Goal: Task Accomplishment & Management: Complete application form

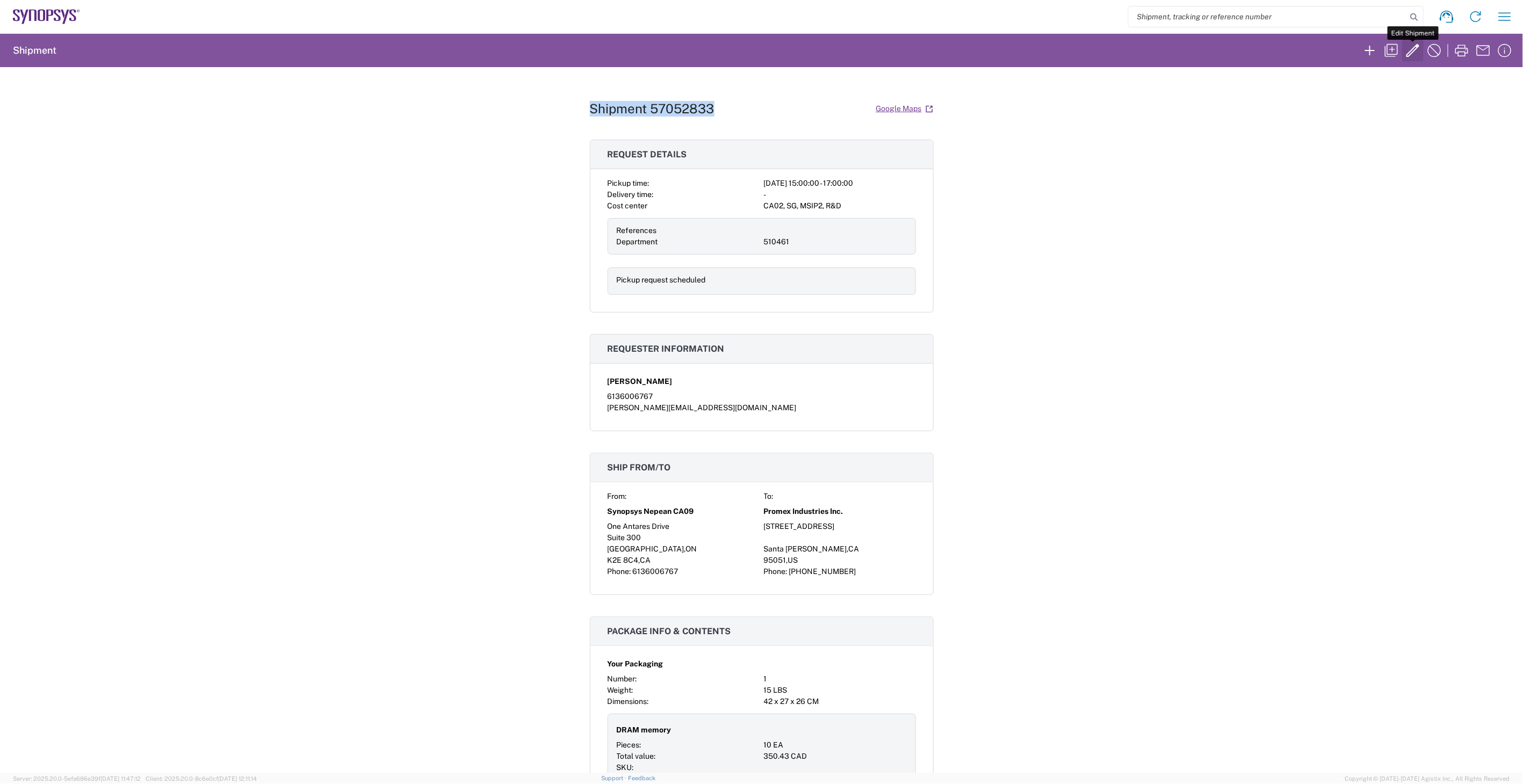
click at [1406, 50] on icon "button" at bounding box center [1412, 50] width 17 height 17
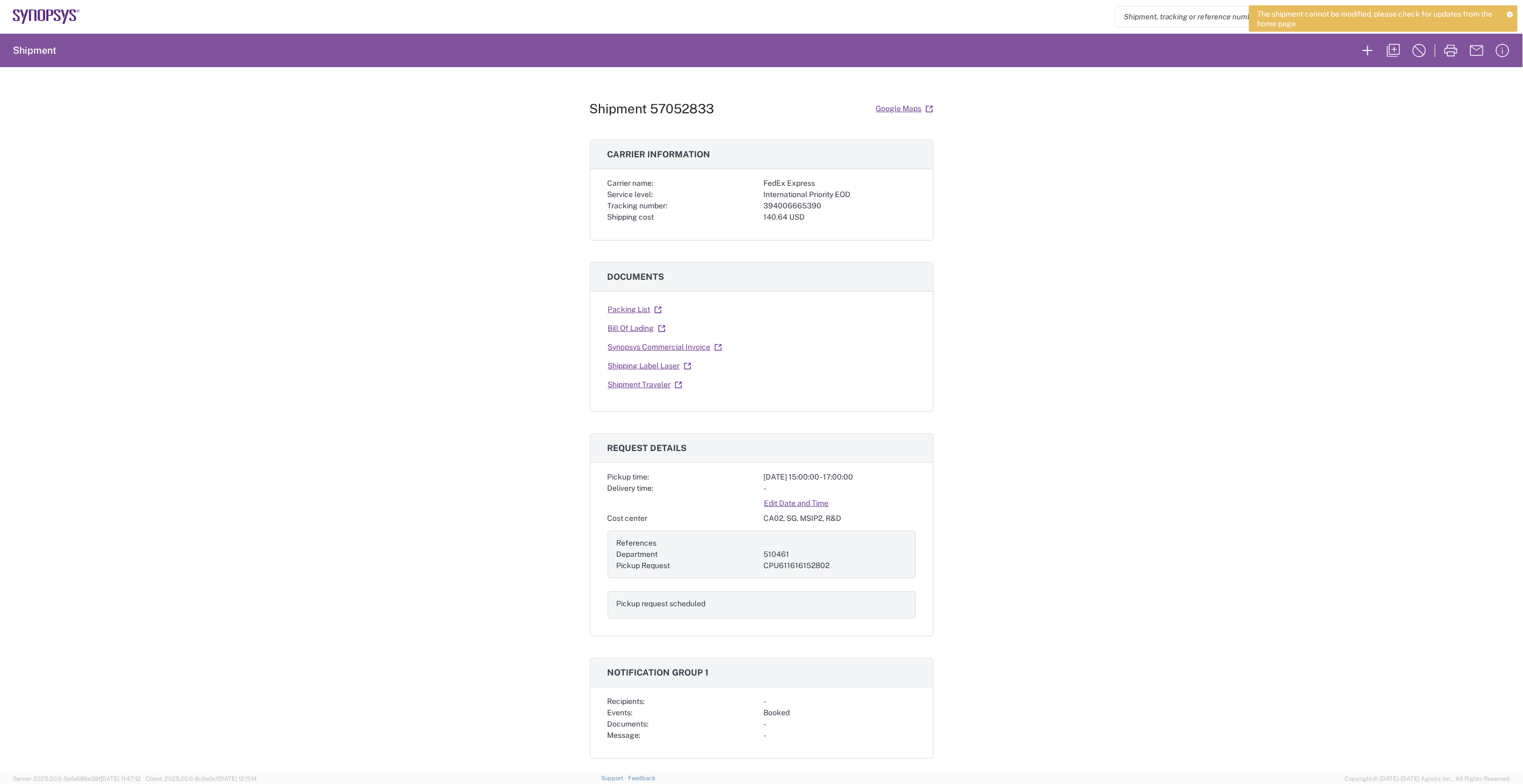
click at [1363, 231] on div "Shipment 57052833 Google Maps Carrier information Carrier name: FedEx Express S…" at bounding box center [762, 420] width 1523 height 705
click at [1394, 43] on icon "button" at bounding box center [1393, 50] width 17 height 17
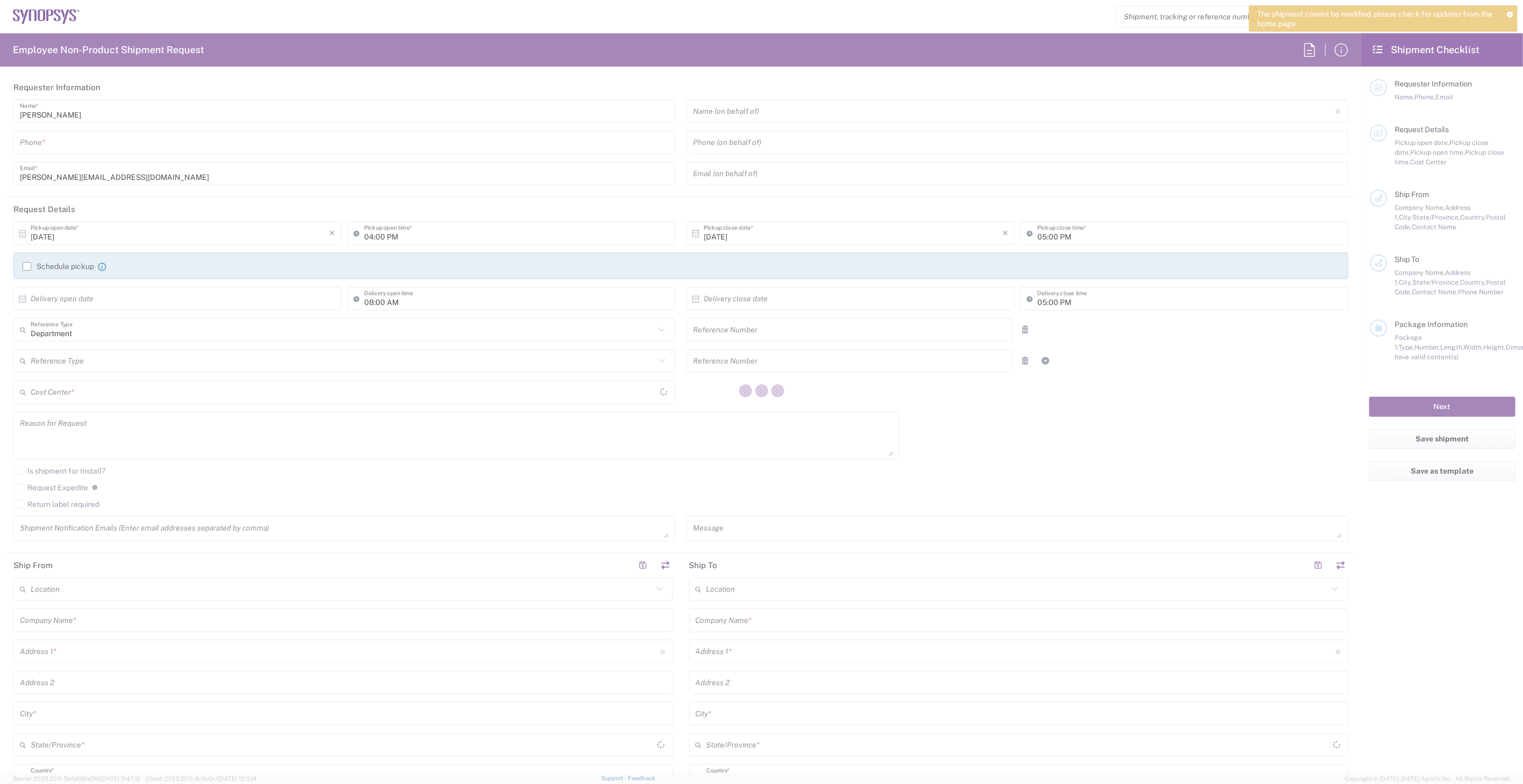
type input "Delivered at Place"
type input "6136006767"
type input "03:00 PM"
type input "510461"
type textarea "Shipment to Promex"
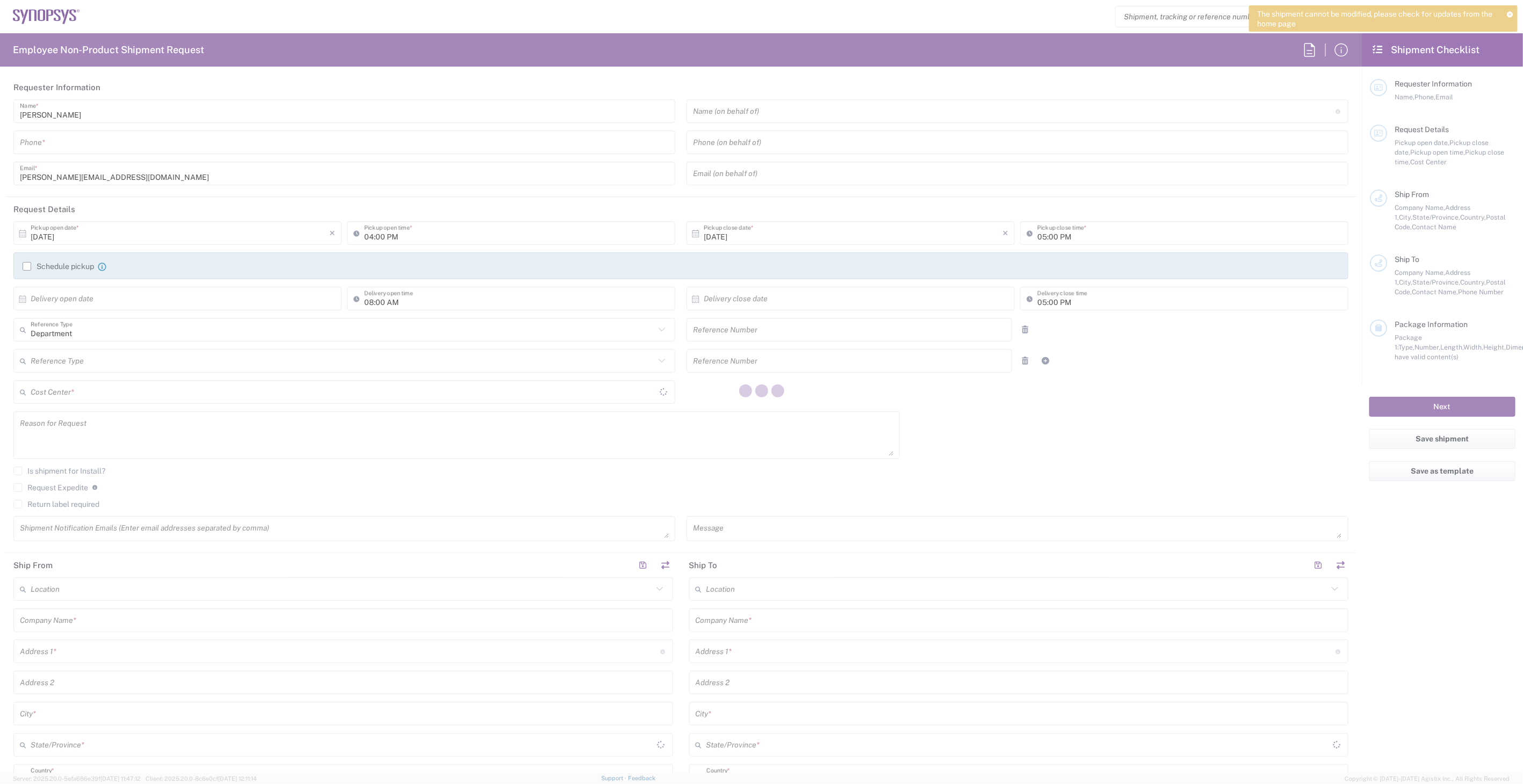
type textarea "[EMAIL_ADDRESS][DOMAIN_NAME], [PERSON_NAME][EMAIL_ADDRESS][DOMAIN_NAME], [EMAIL…"
type textarea "Please see attached. -[GEOGRAPHIC_DATA]"
type input "Nepean CA09"
type input "Synopsys Nepean CA09"
type input "One Antares Drive"
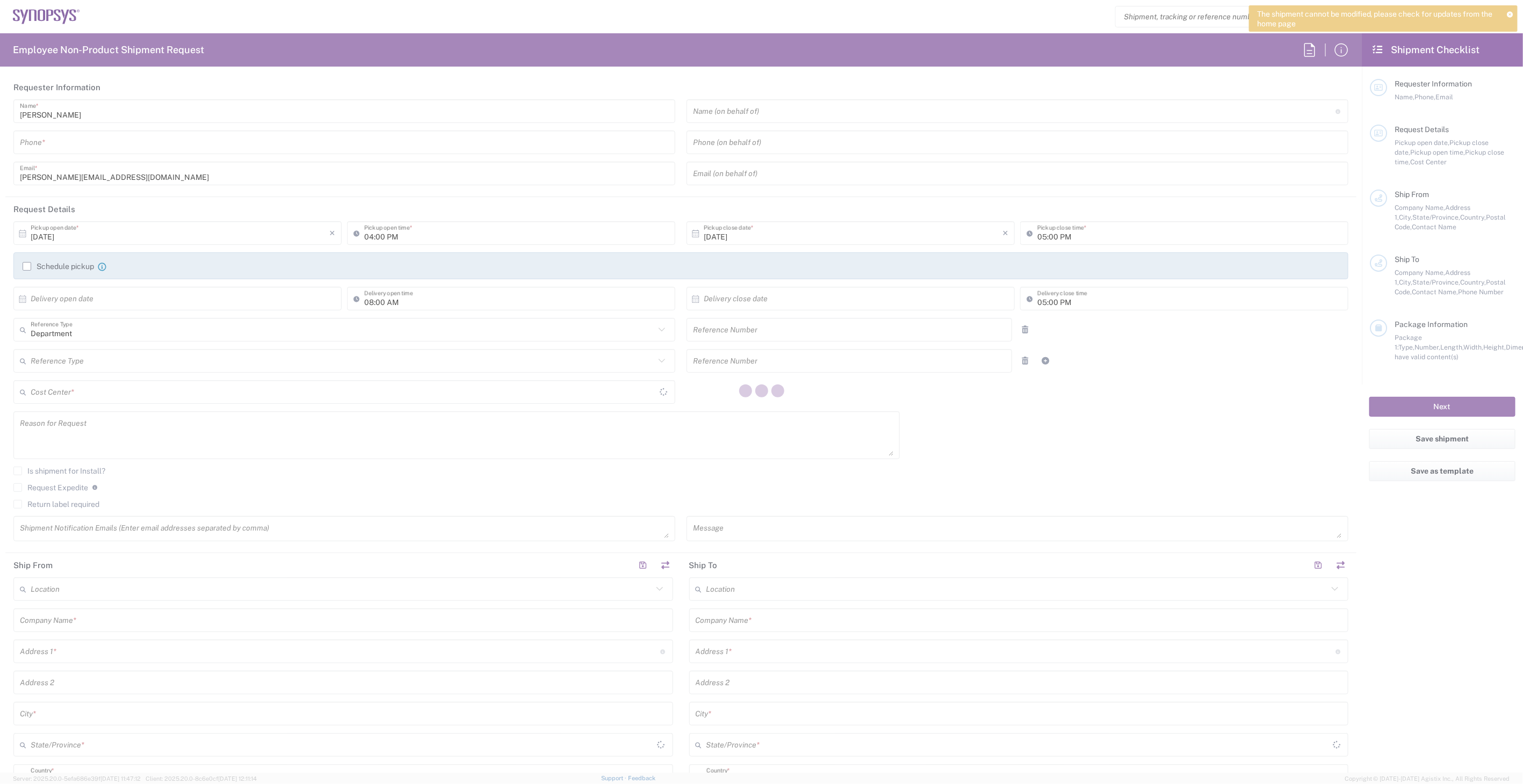
type input "Suite 300"
type input "[GEOGRAPHIC_DATA]"
type input "K2E 8C4"
type input "[PERSON_NAME]"
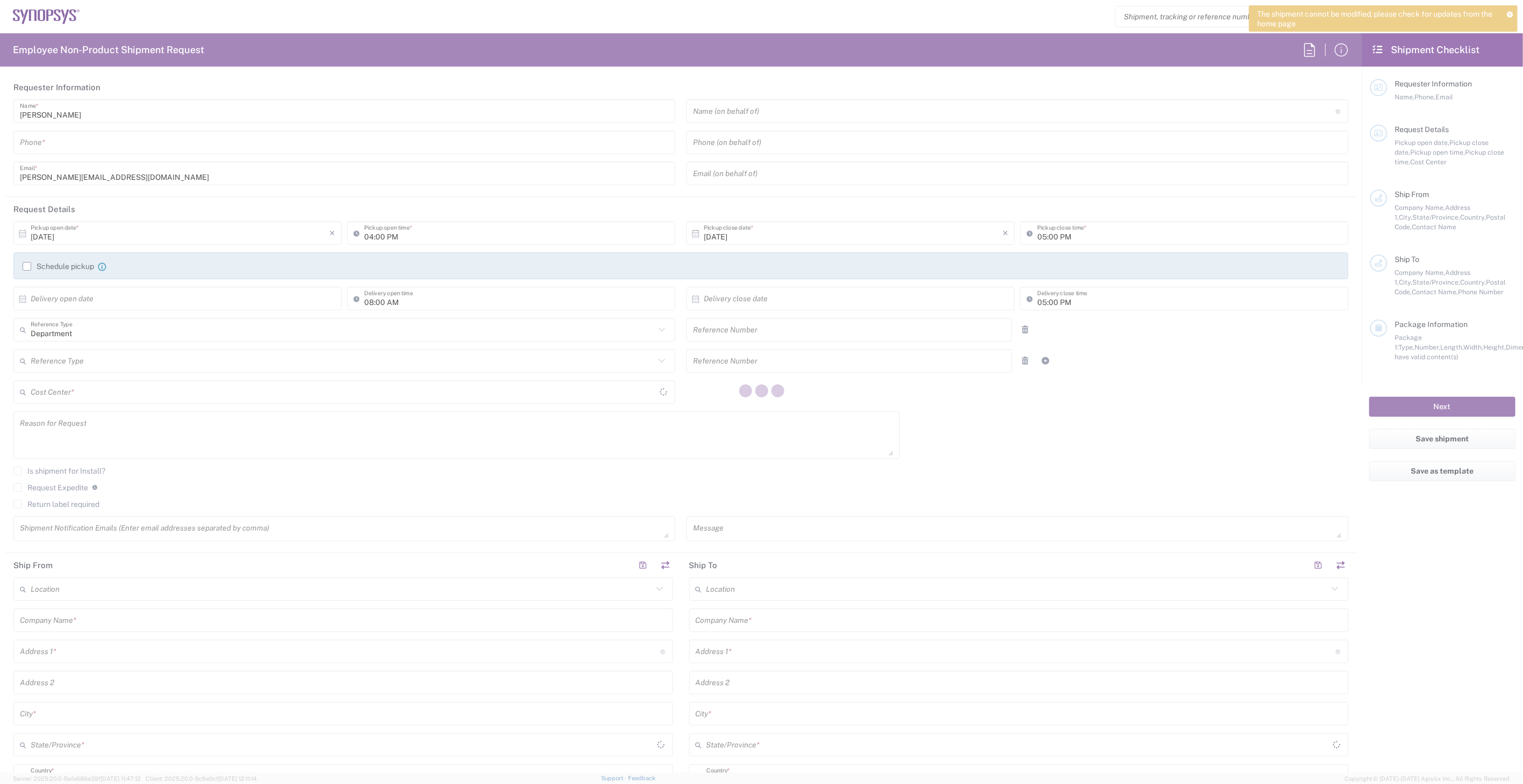
type input "6136006767"
type input "[PERSON_NAME][EMAIL_ADDRESS][DOMAIN_NAME]"
type input "Promex Industries Inc."
type input "[STREET_ADDRESS]"
type input "Santa [PERSON_NAME]"
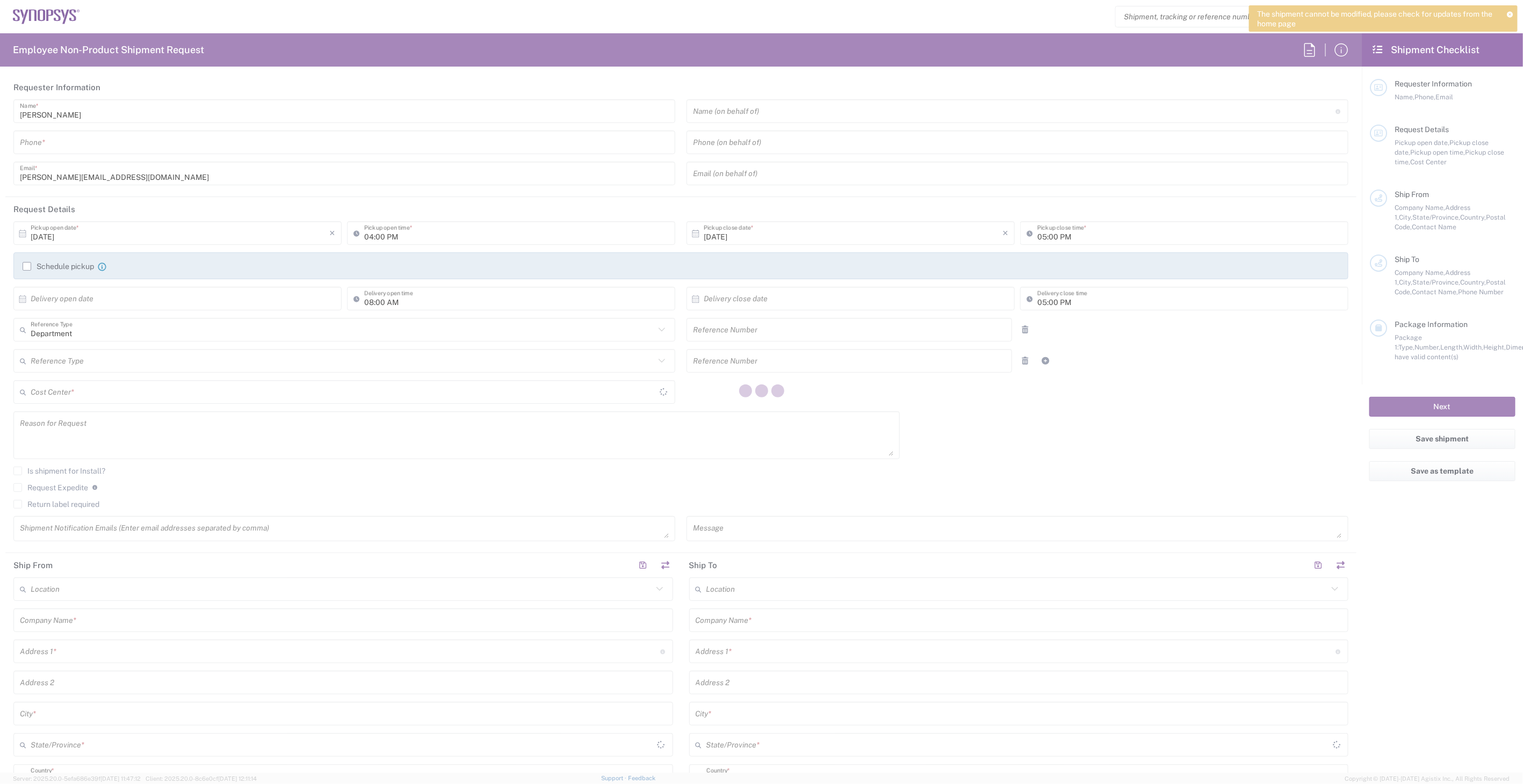
type input "[US_STATE]"
type input "95051"
type input "[PERSON_NAME]"
type input "[PHONE_NUMBER]"
type input "[EMAIL_ADDRESS][DOMAIN_NAME]"
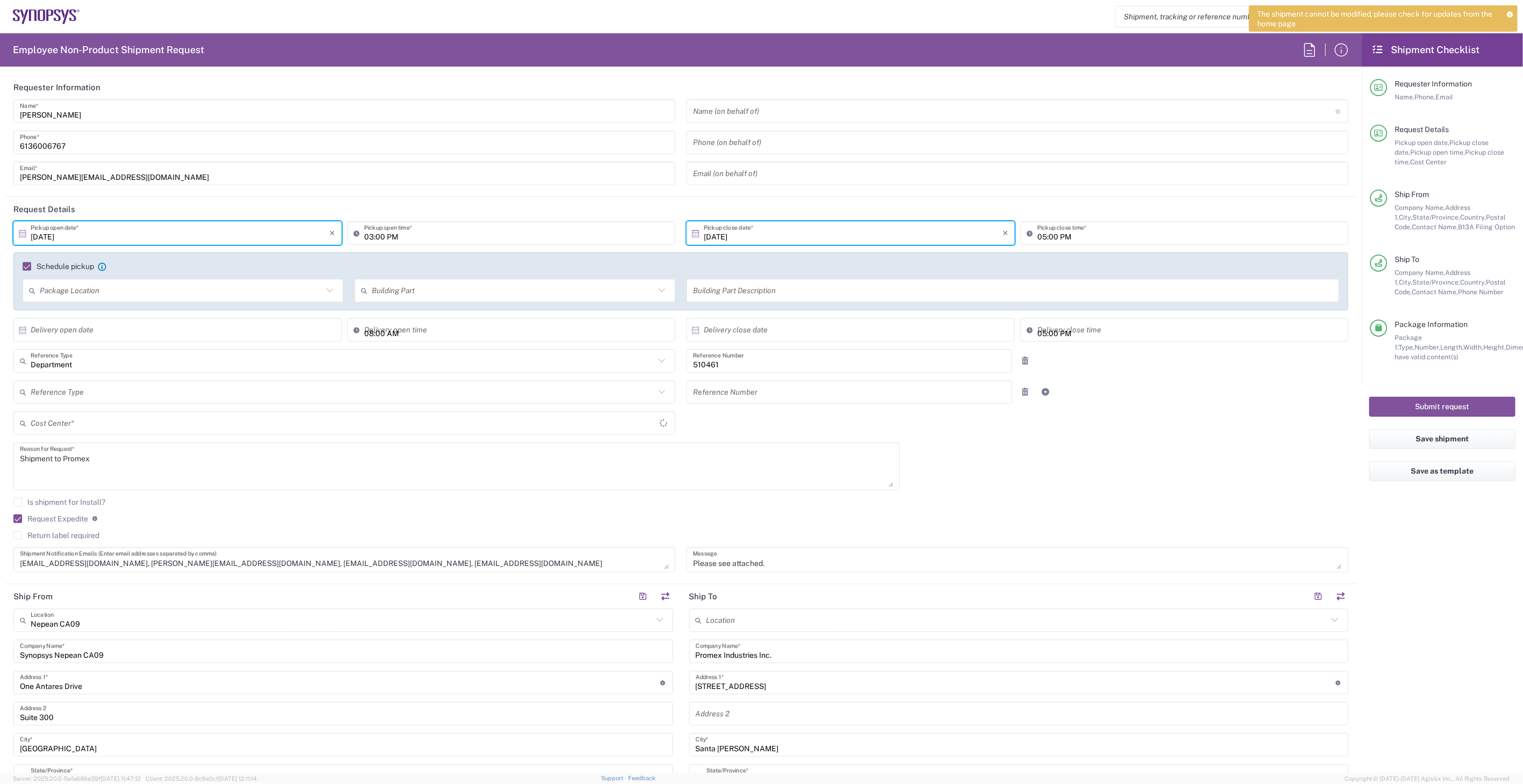
type input "CA02, SG, MSIP2, R&D 510461"
type input "[GEOGRAPHIC_DATA]"
type input "Your Packaging"
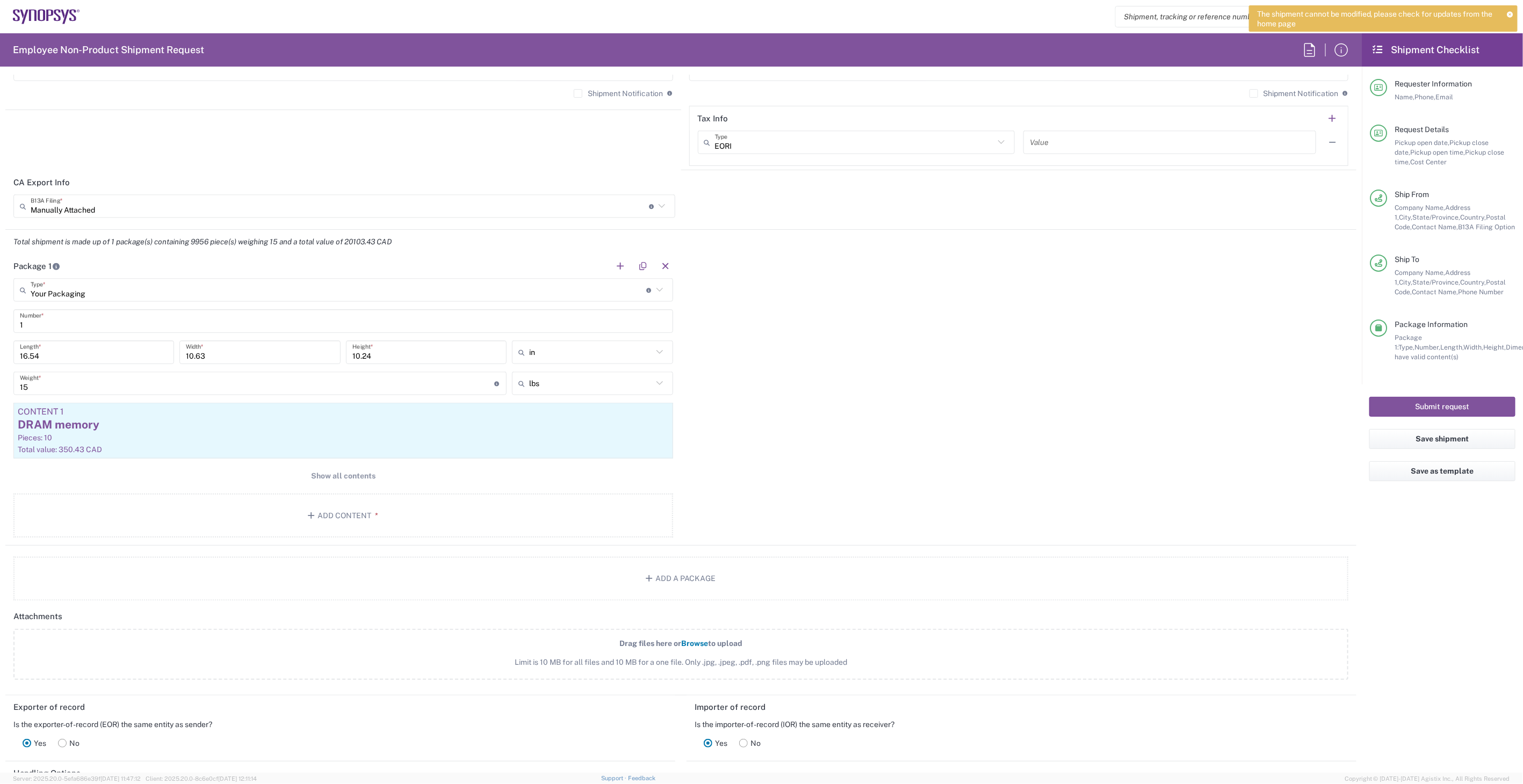
scroll to position [894, 0]
click at [334, 475] on span "Show all contents" at bounding box center [343, 475] width 64 height 10
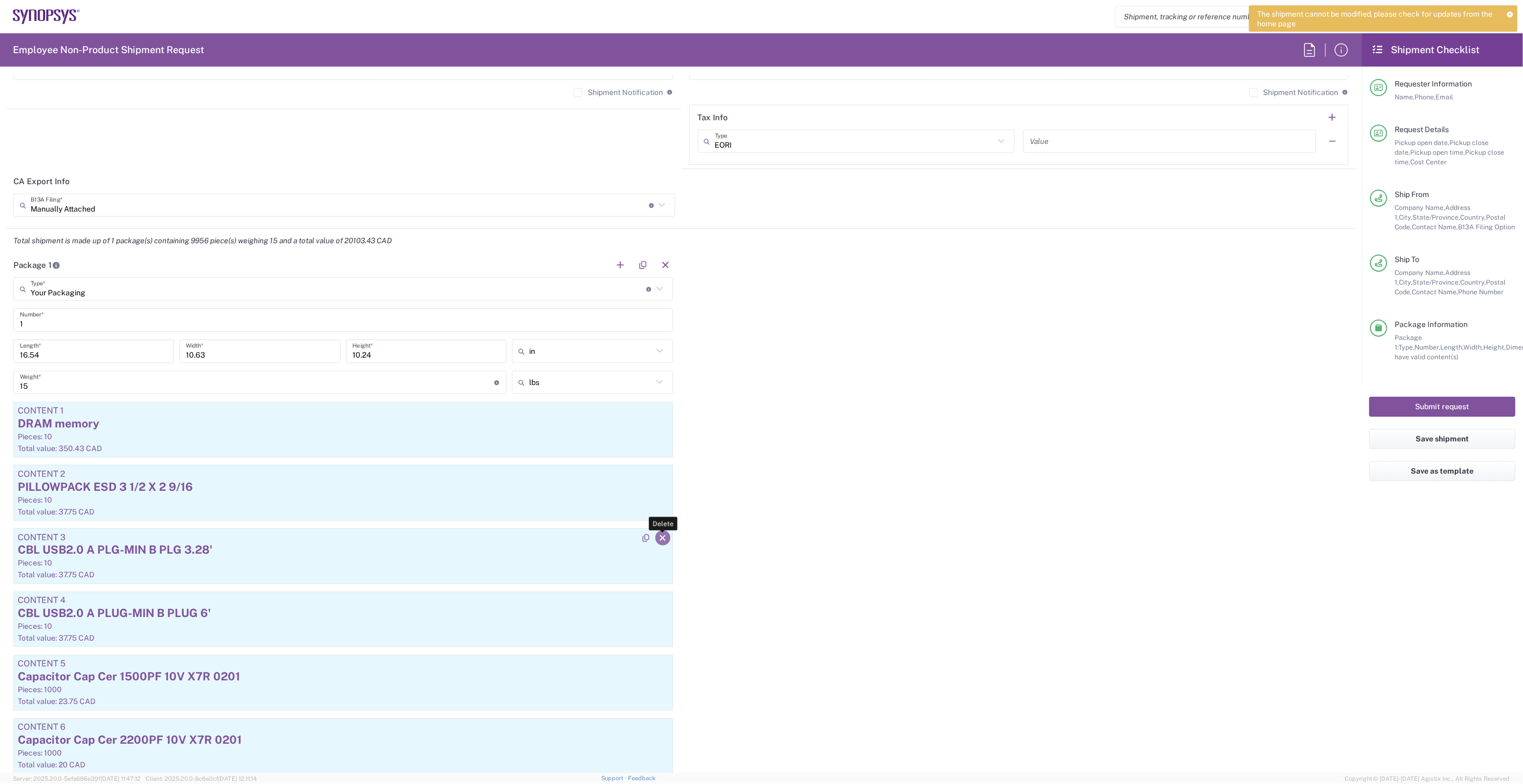
click at [658, 540] on icon "button" at bounding box center [663, 538] width 10 height 8
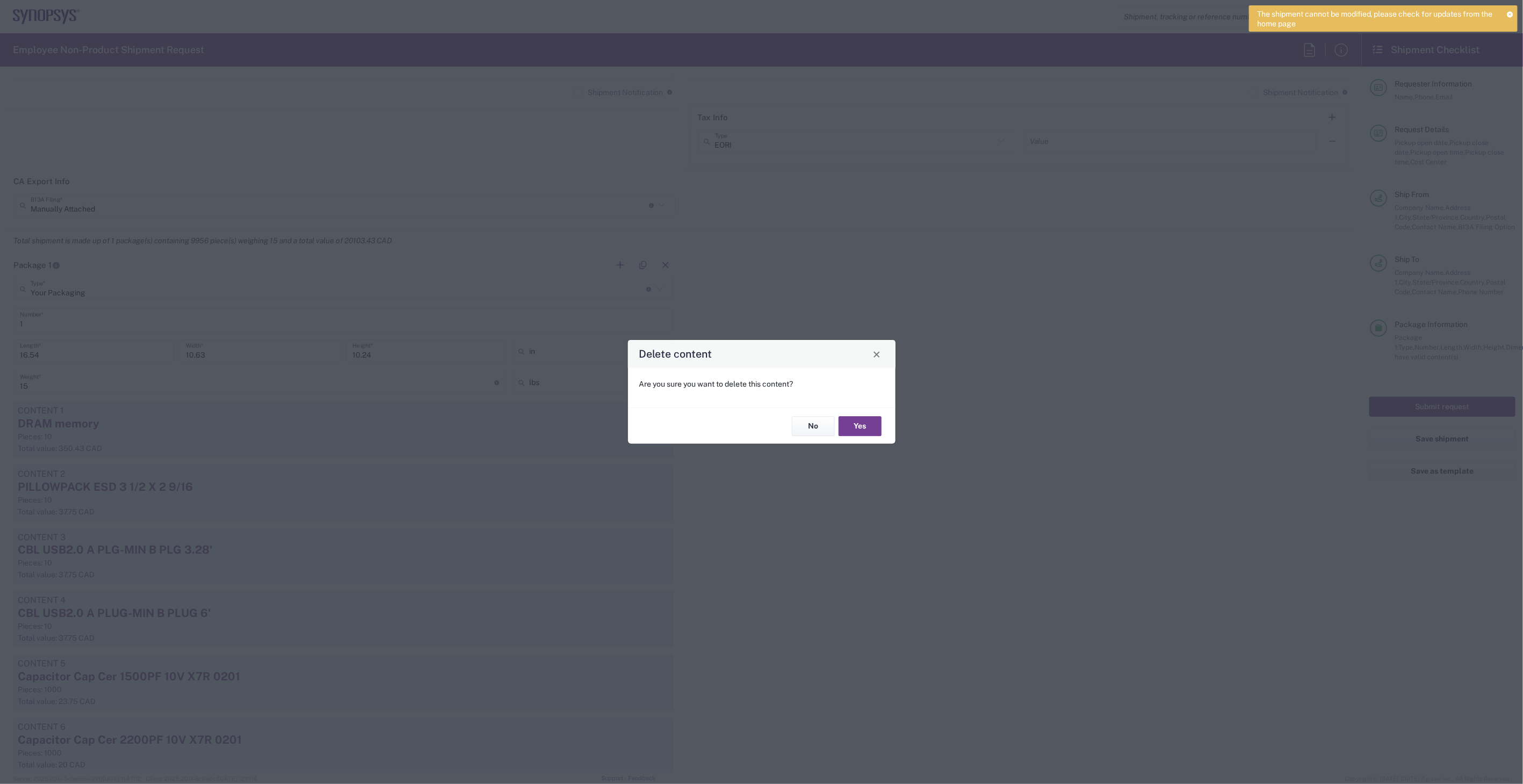
click at [859, 428] on button "Yes" at bounding box center [860, 426] width 43 height 20
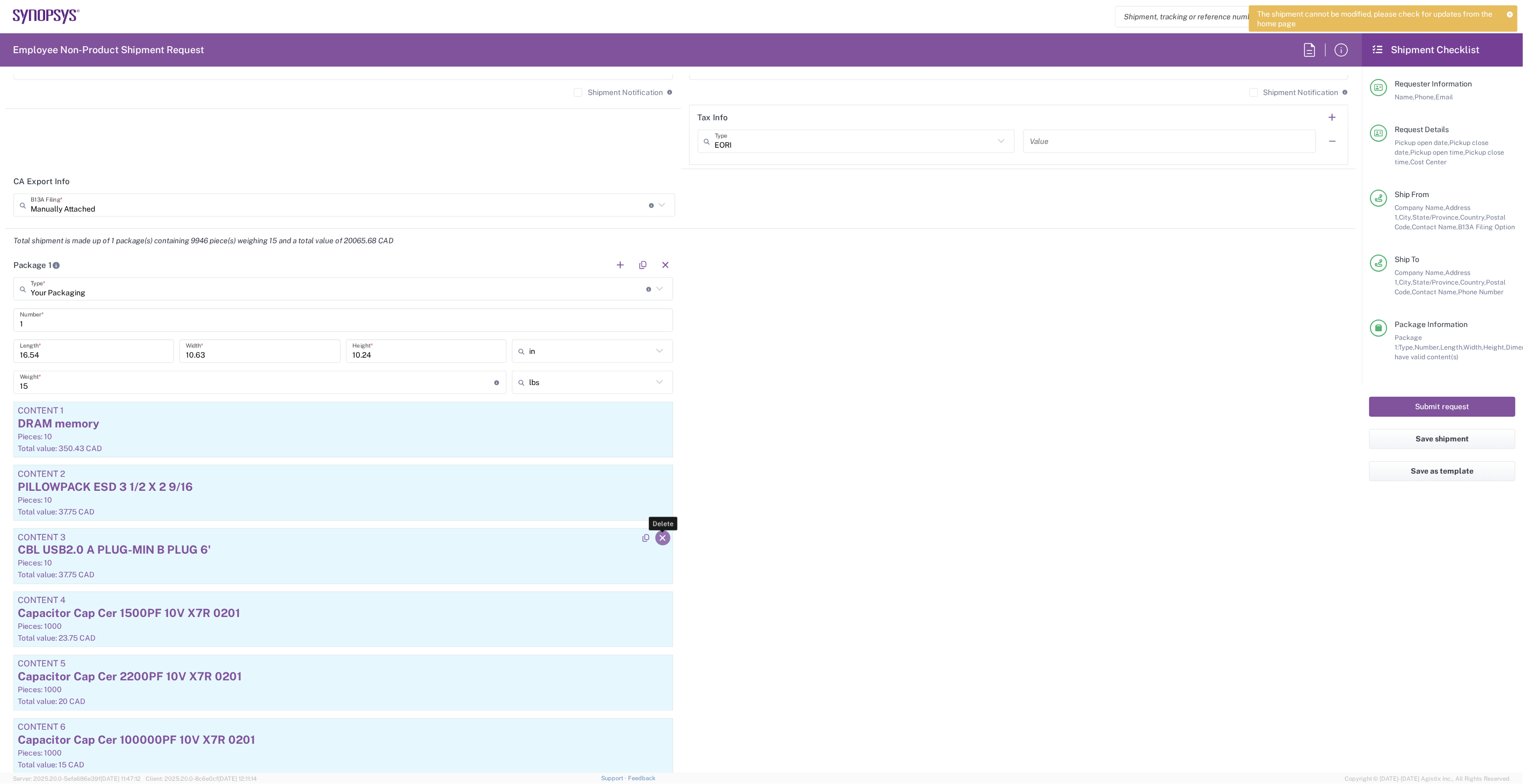
click at [658, 535] on icon "button" at bounding box center [663, 538] width 10 height 8
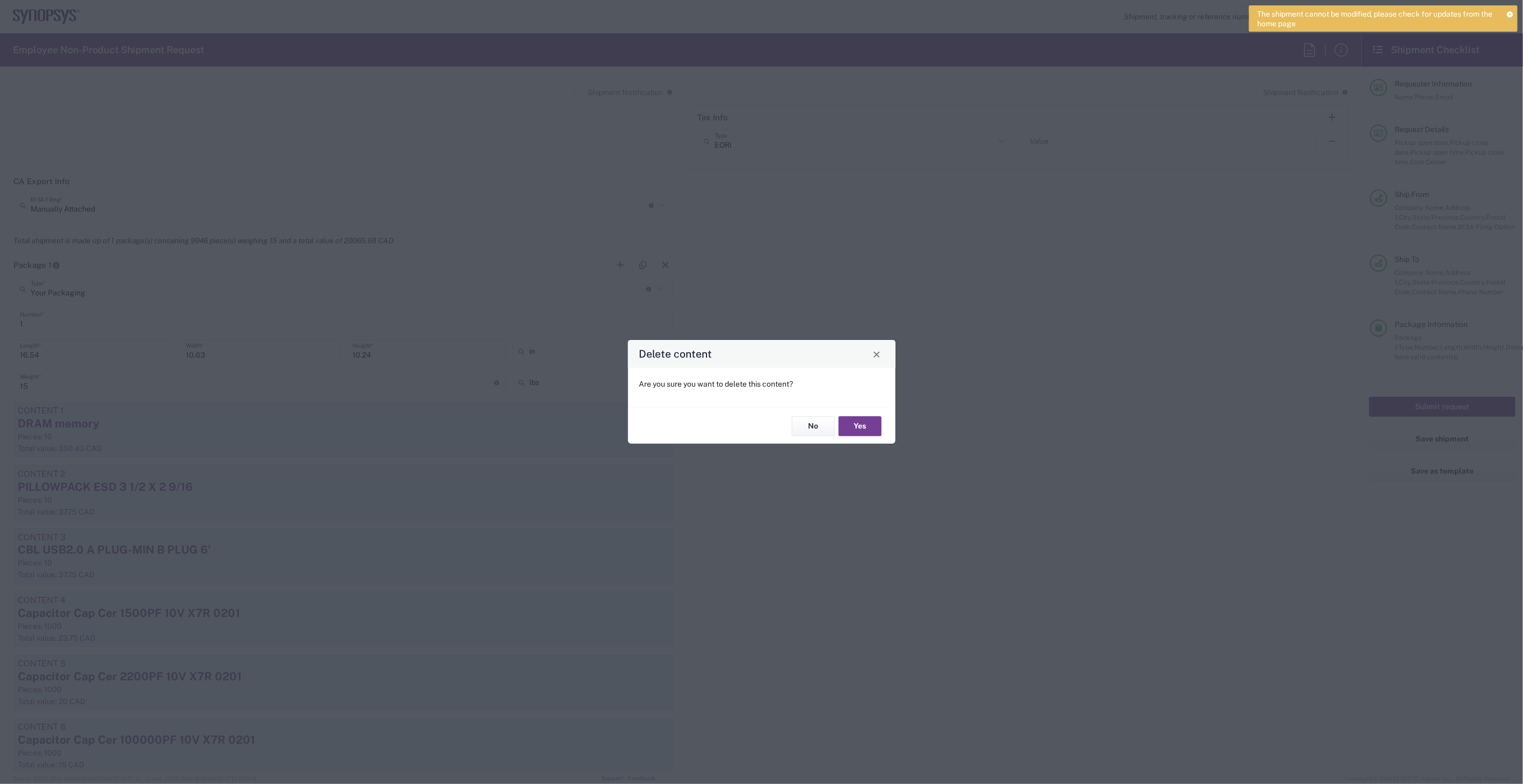
click at [864, 422] on button "Yes" at bounding box center [860, 426] width 43 height 20
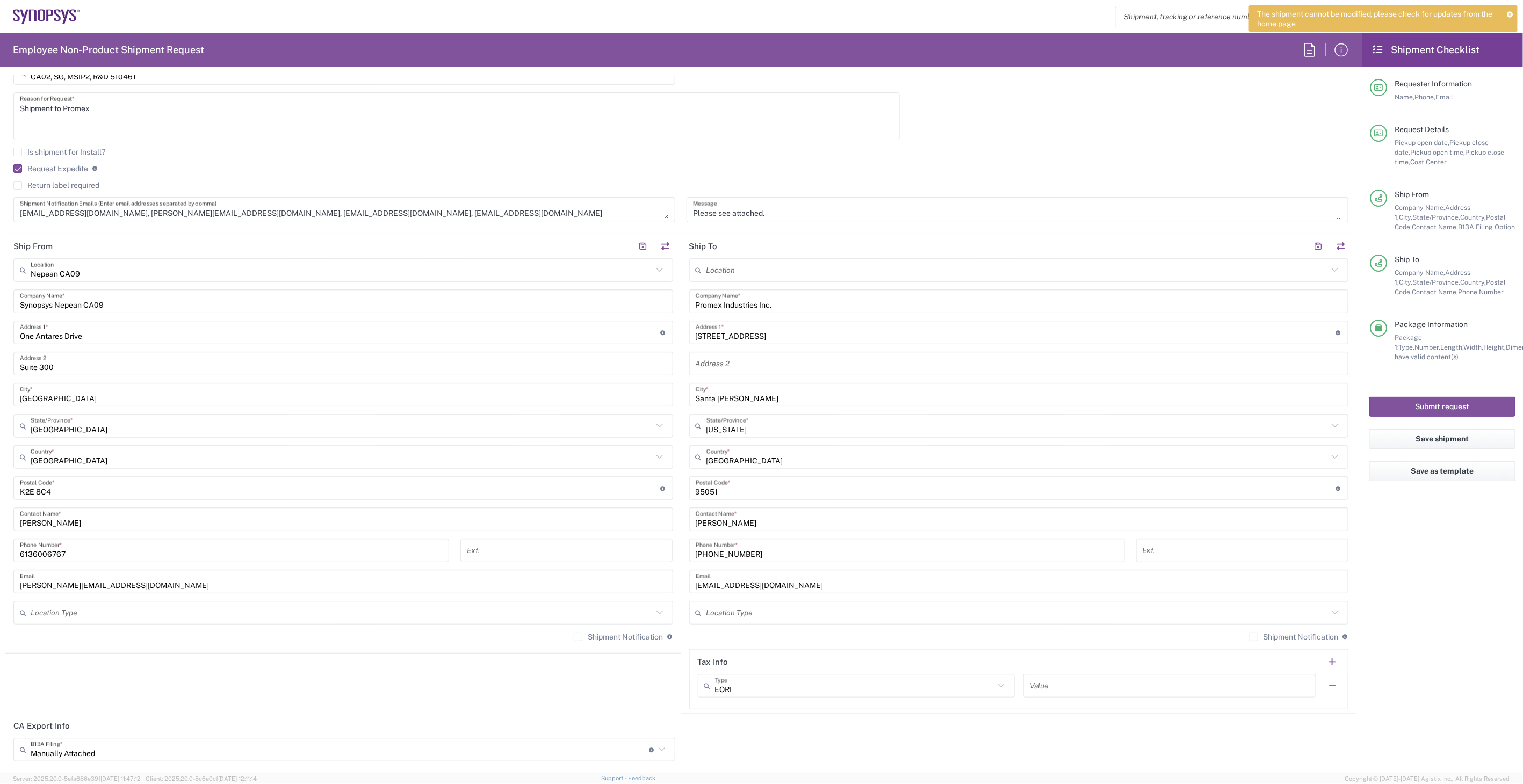
scroll to position [537, 0]
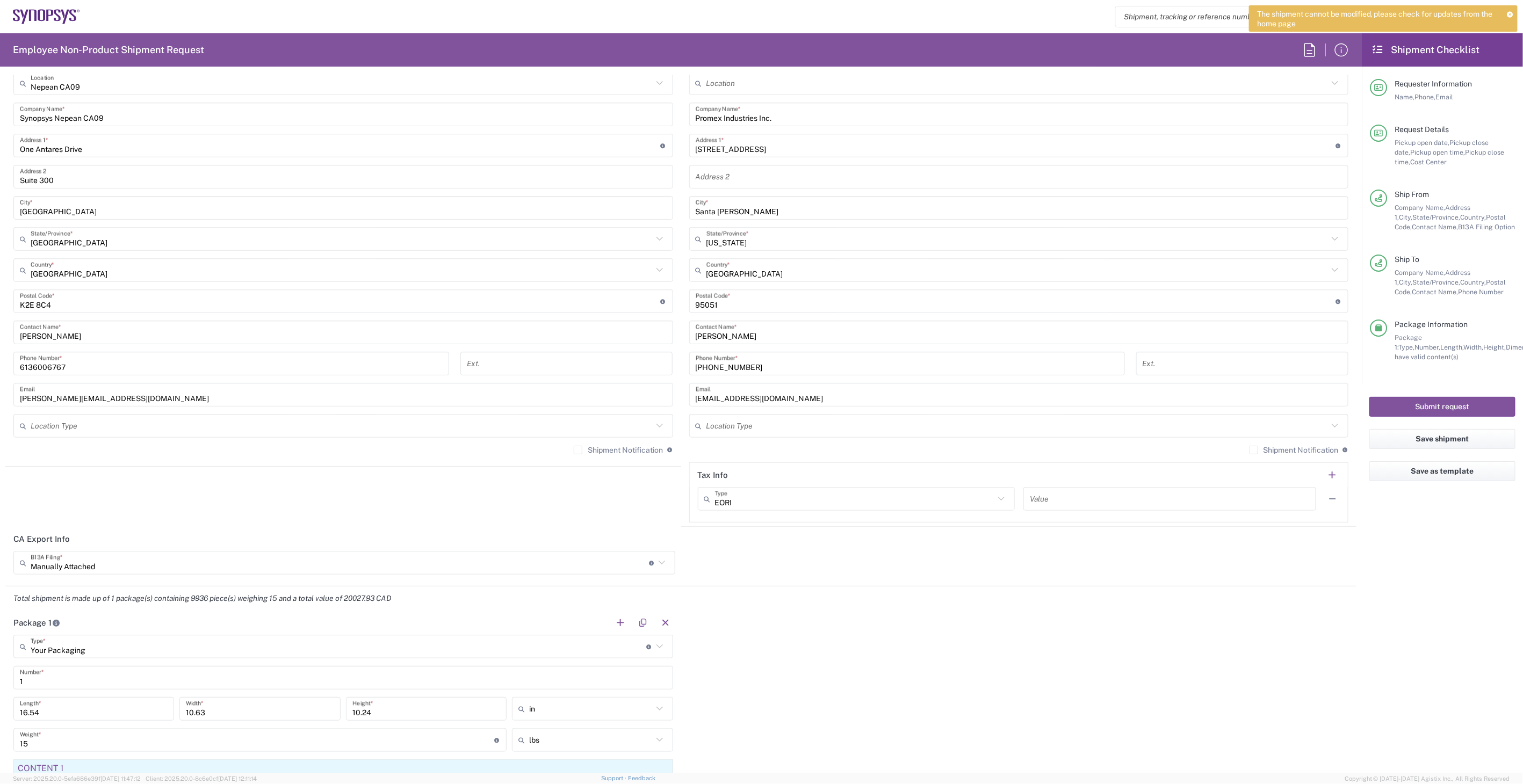
click at [343, 564] on input "Manually Attached" at bounding box center [339, 563] width 618 height 19
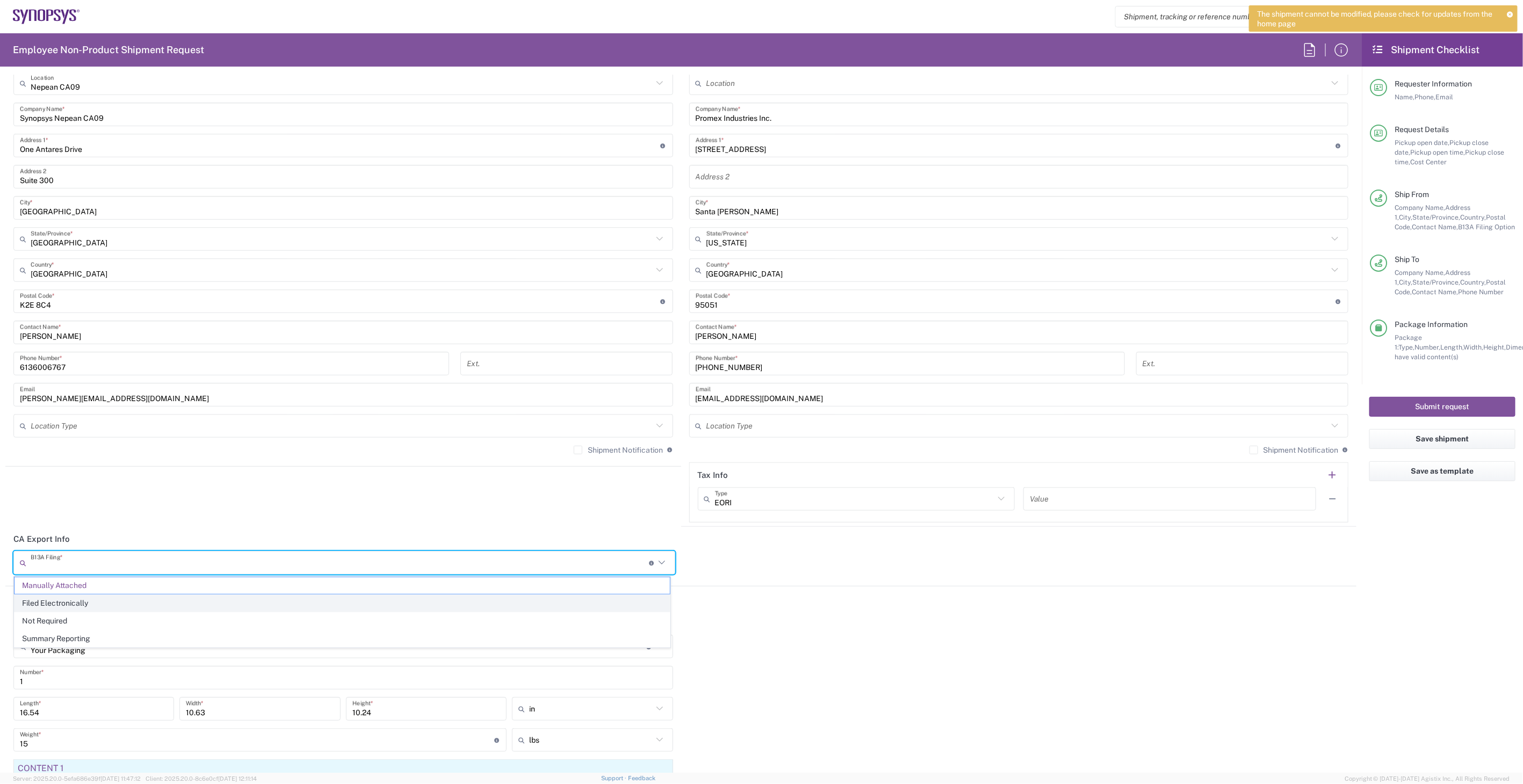
click at [339, 606] on span "Filed Electronically" at bounding box center [341, 603] width 655 height 17
type input "Filed Electronically"
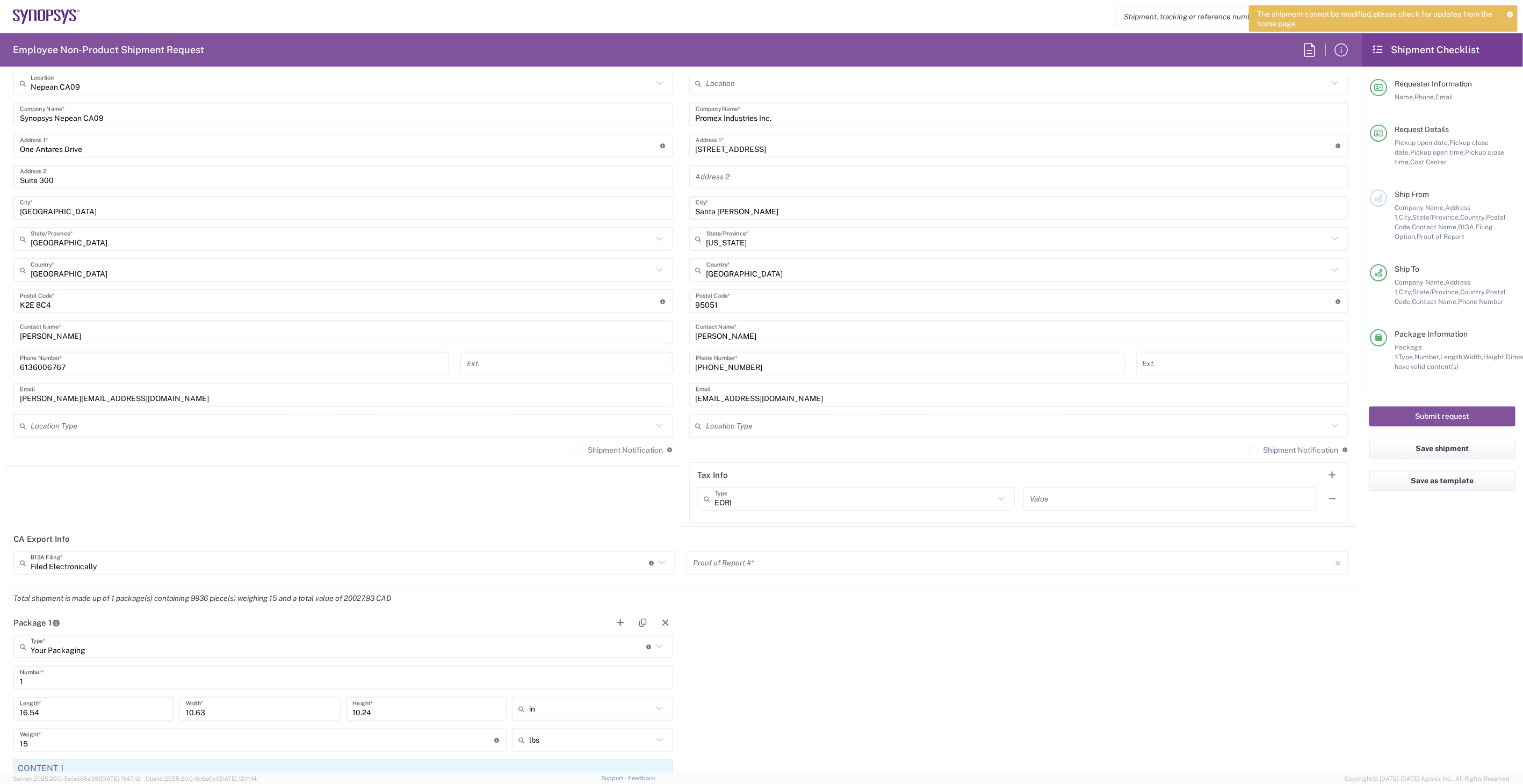
click at [745, 557] on input "text" at bounding box center [1014, 563] width 643 height 19
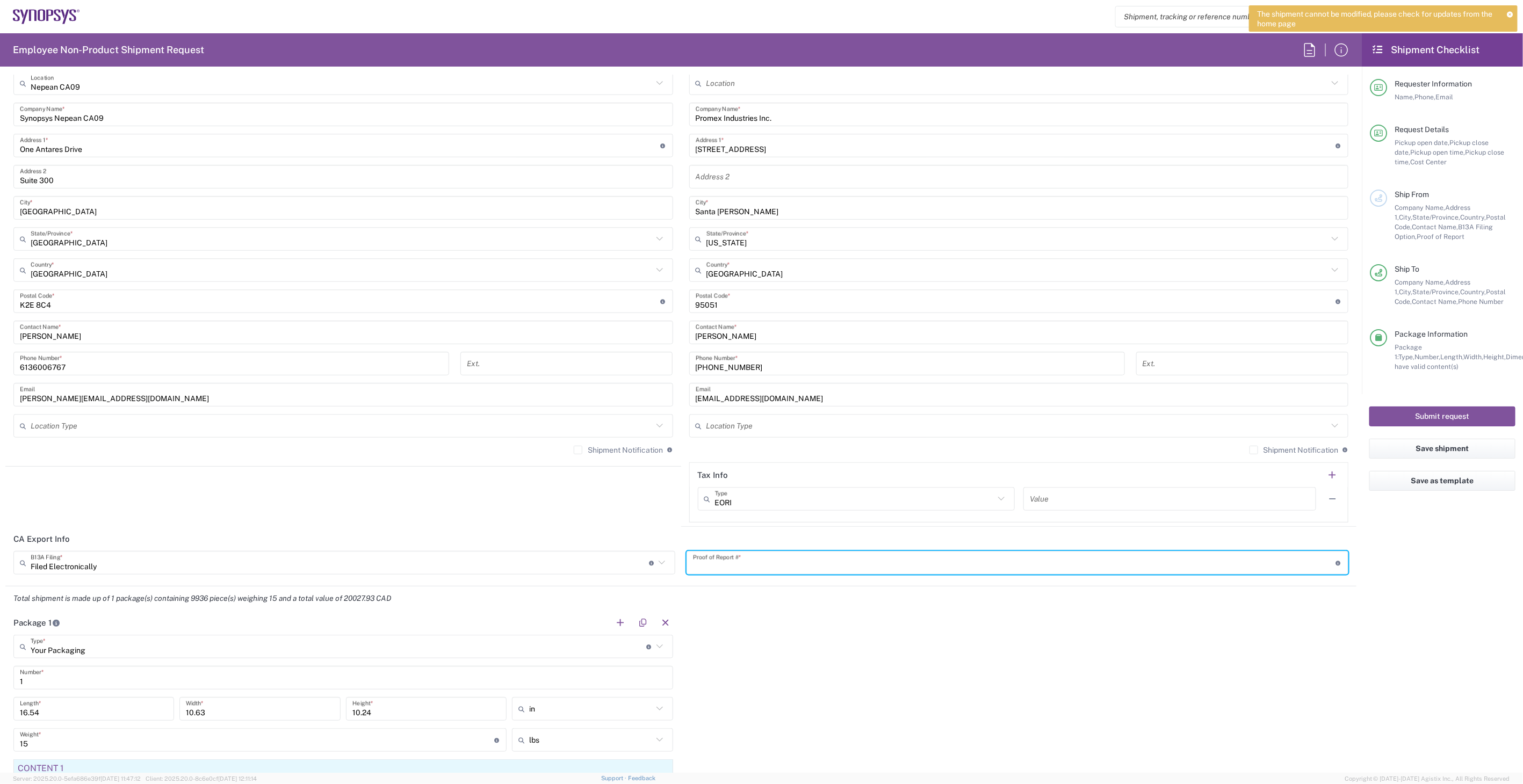
paste input "HW1043202510074733445"
type input "HW1043202510074733445"
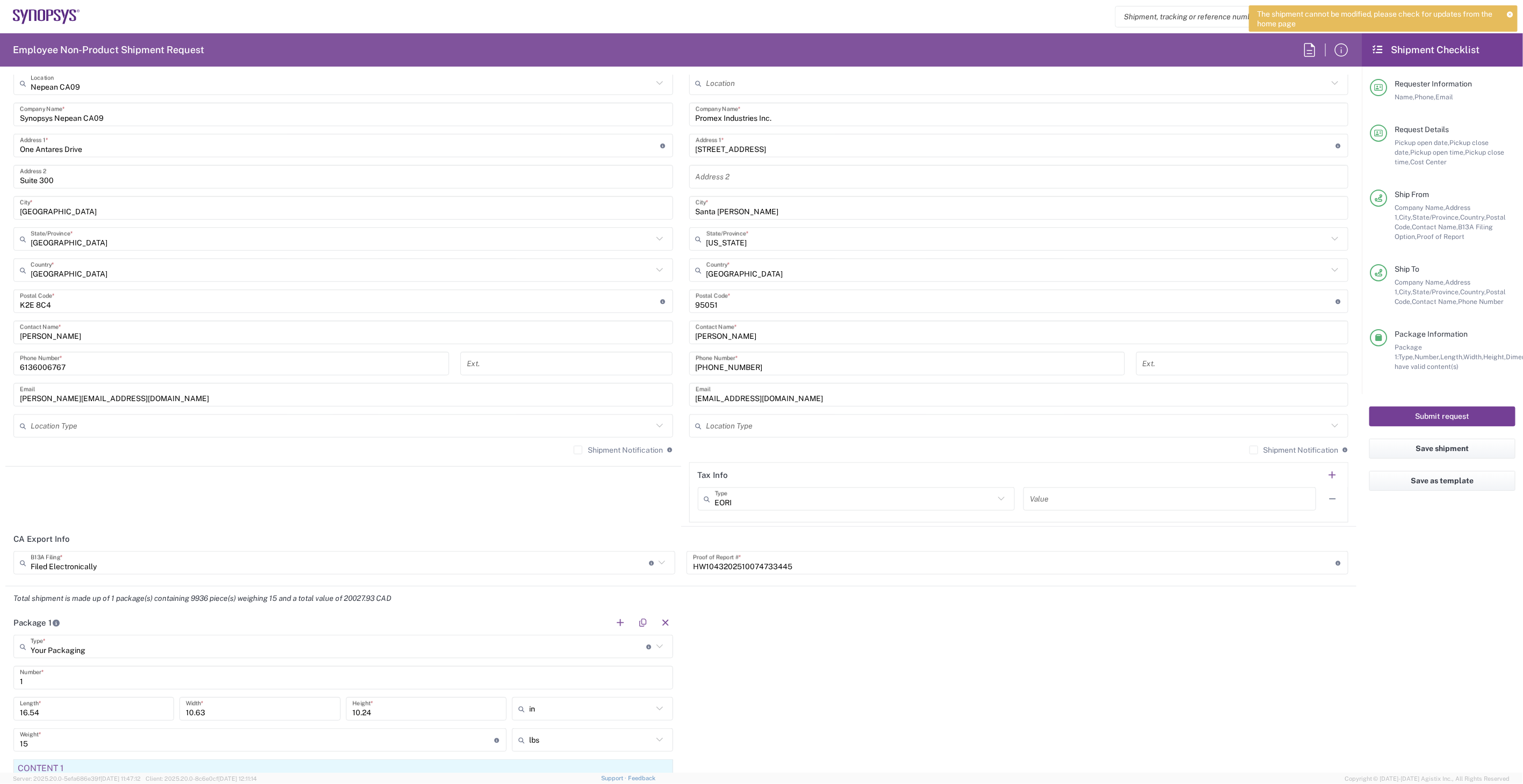
click at [1441, 411] on button "Submit request" at bounding box center [1442, 416] width 146 height 20
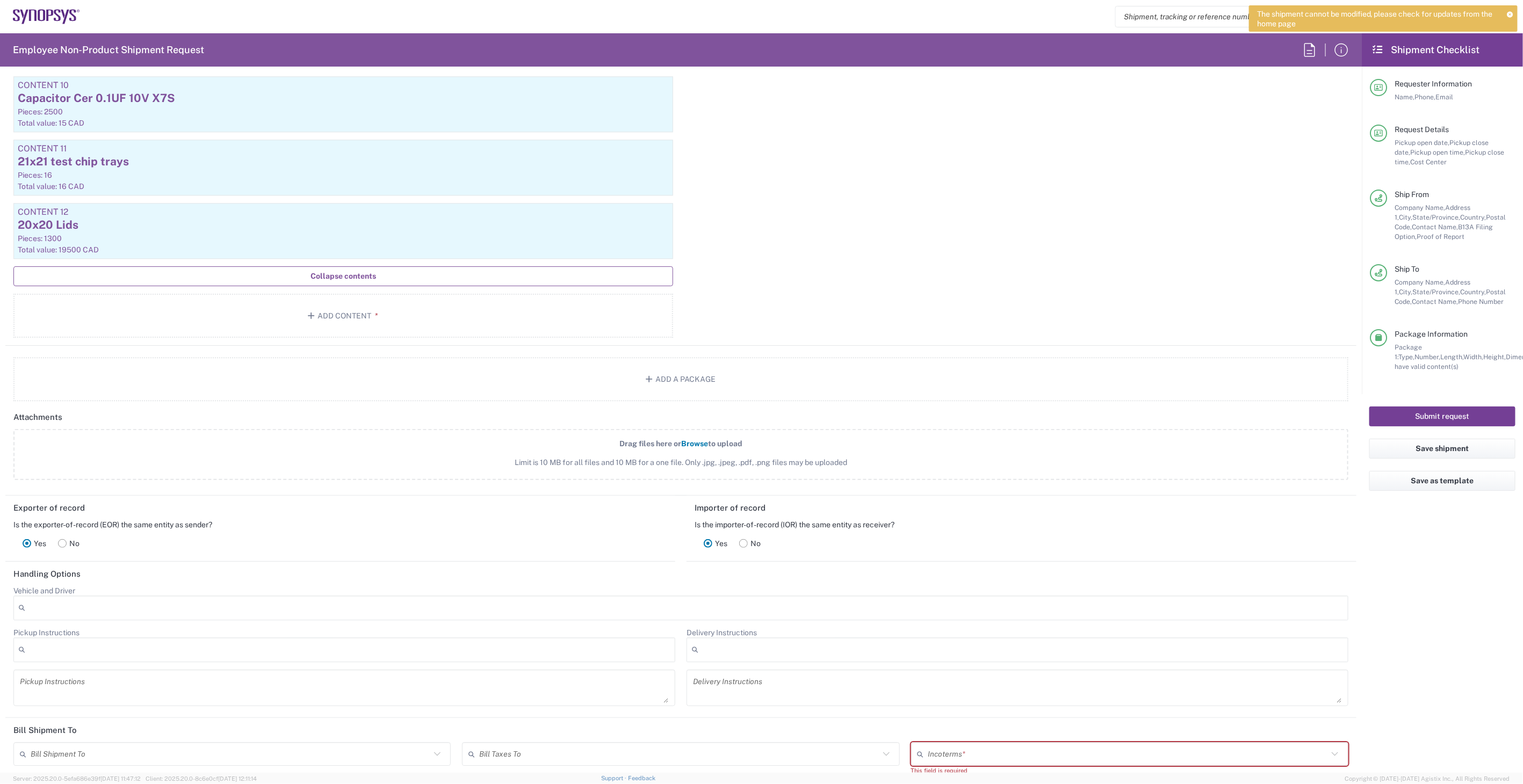
scroll to position [1973, 0]
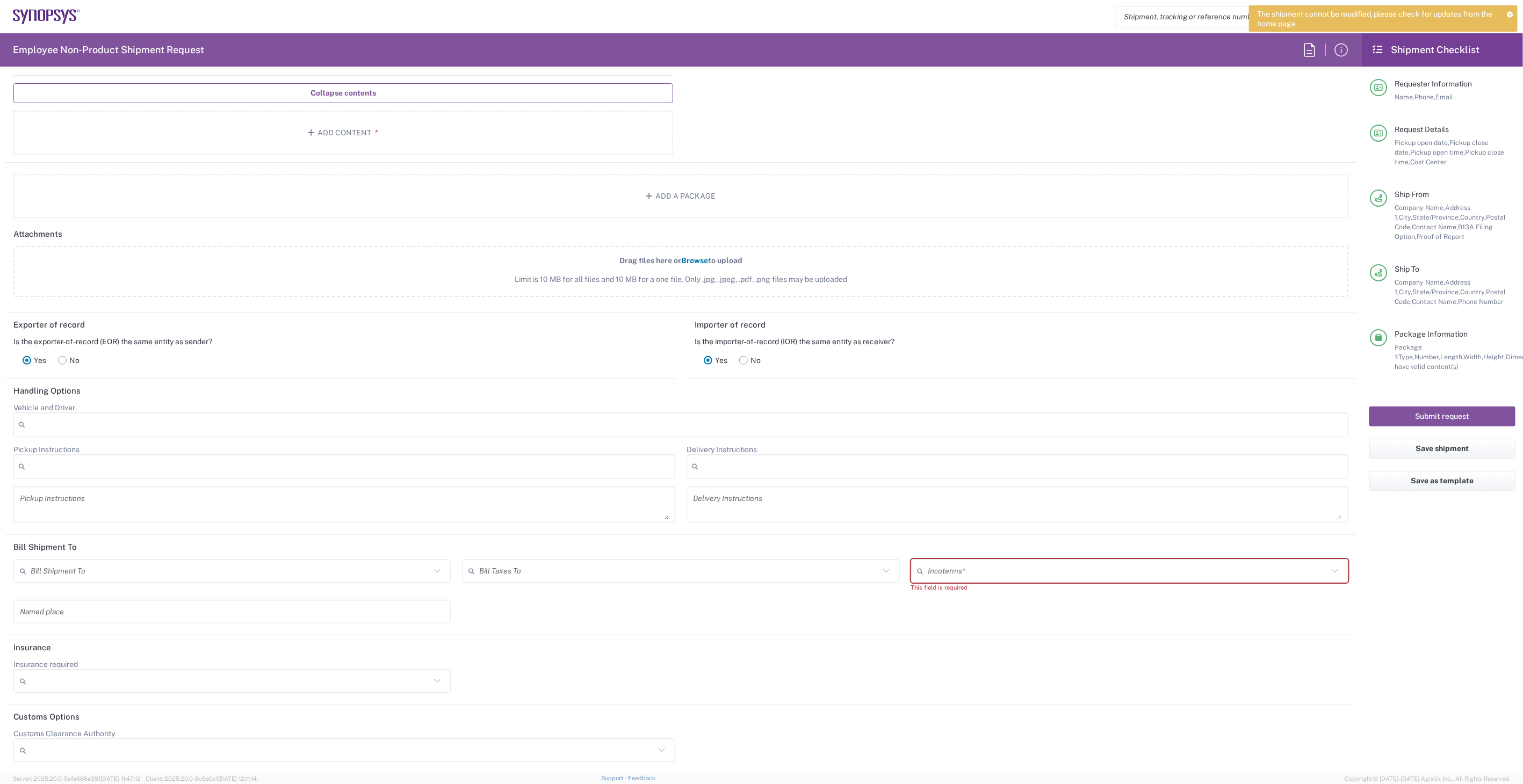
click at [1142, 575] on input "text" at bounding box center [1128, 571] width 400 height 19
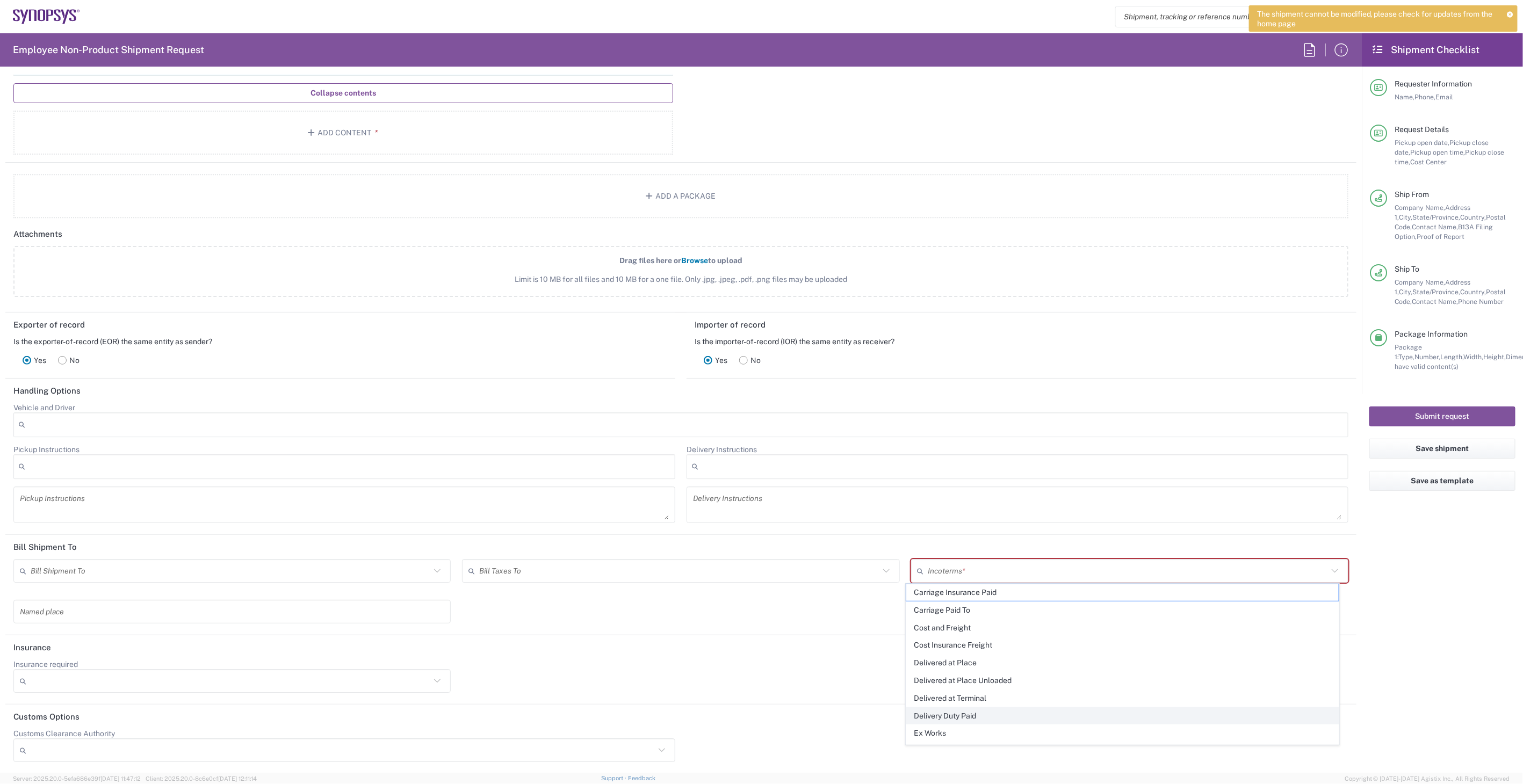
click at [971, 715] on span "Delivery Duty Paid" at bounding box center [1122, 716] width 432 height 17
type input "Sender/Shipper"
type input "Delivery Duty Paid"
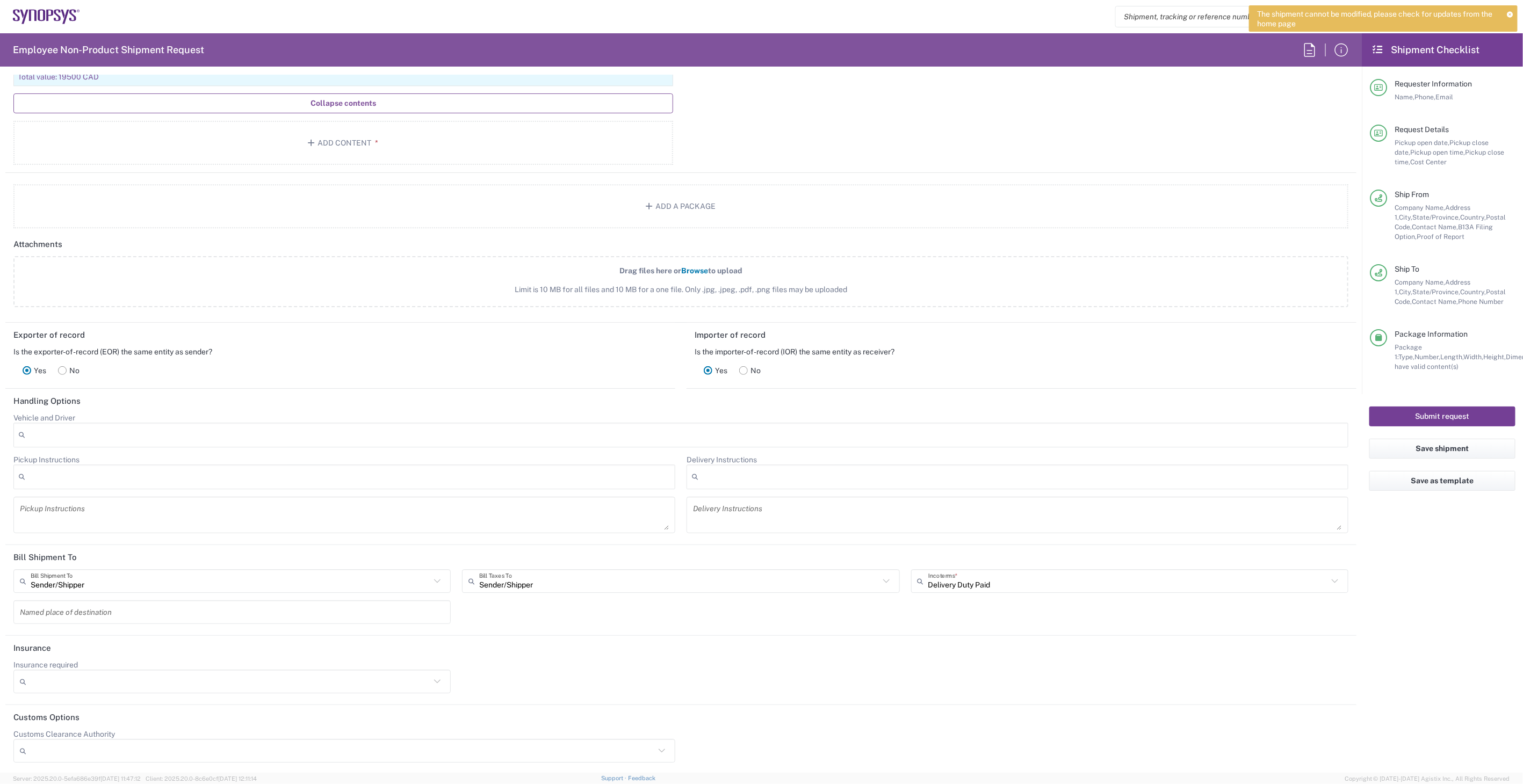
click at [1432, 419] on button "Submit request" at bounding box center [1442, 416] width 146 height 20
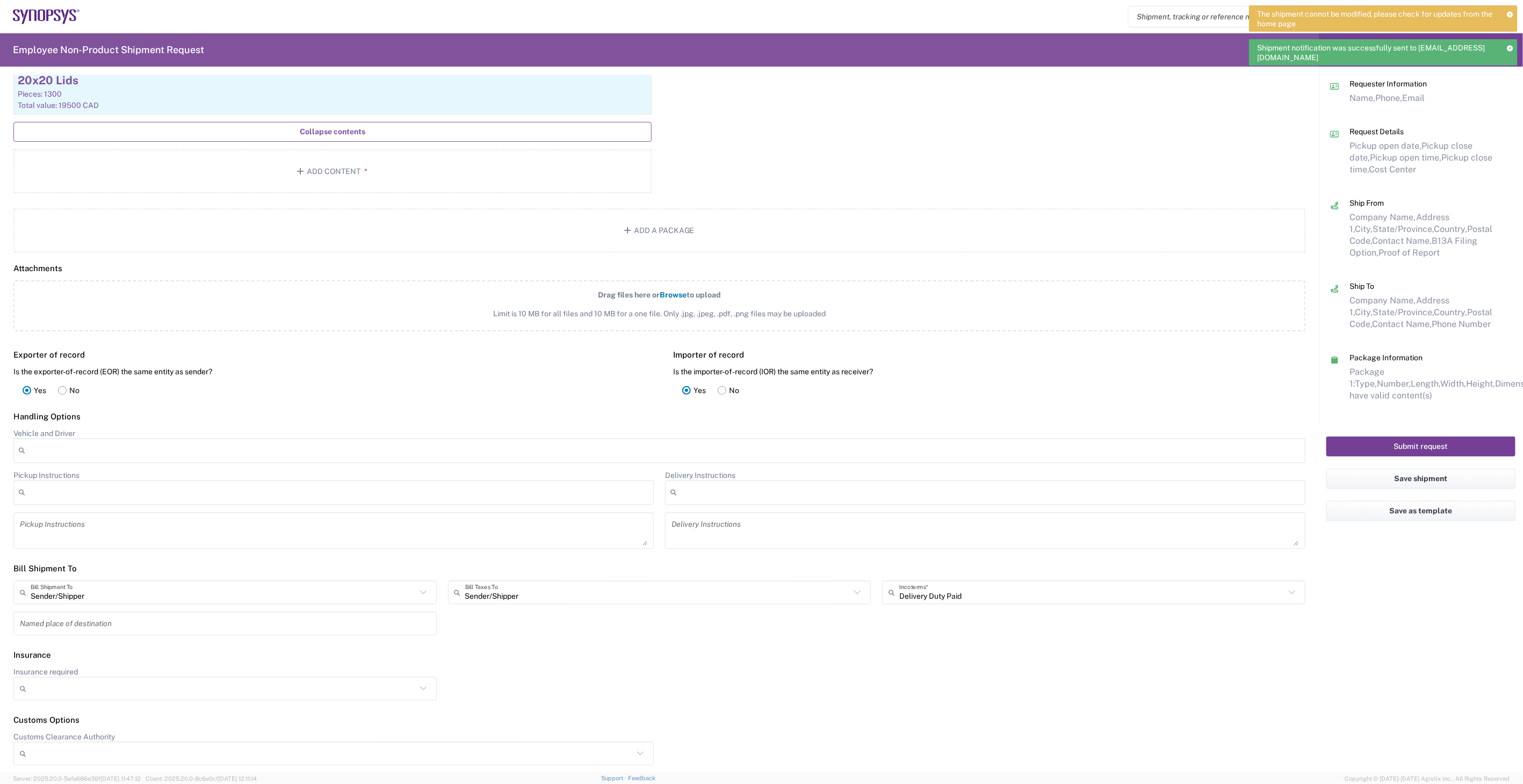
scroll to position [1910, 0]
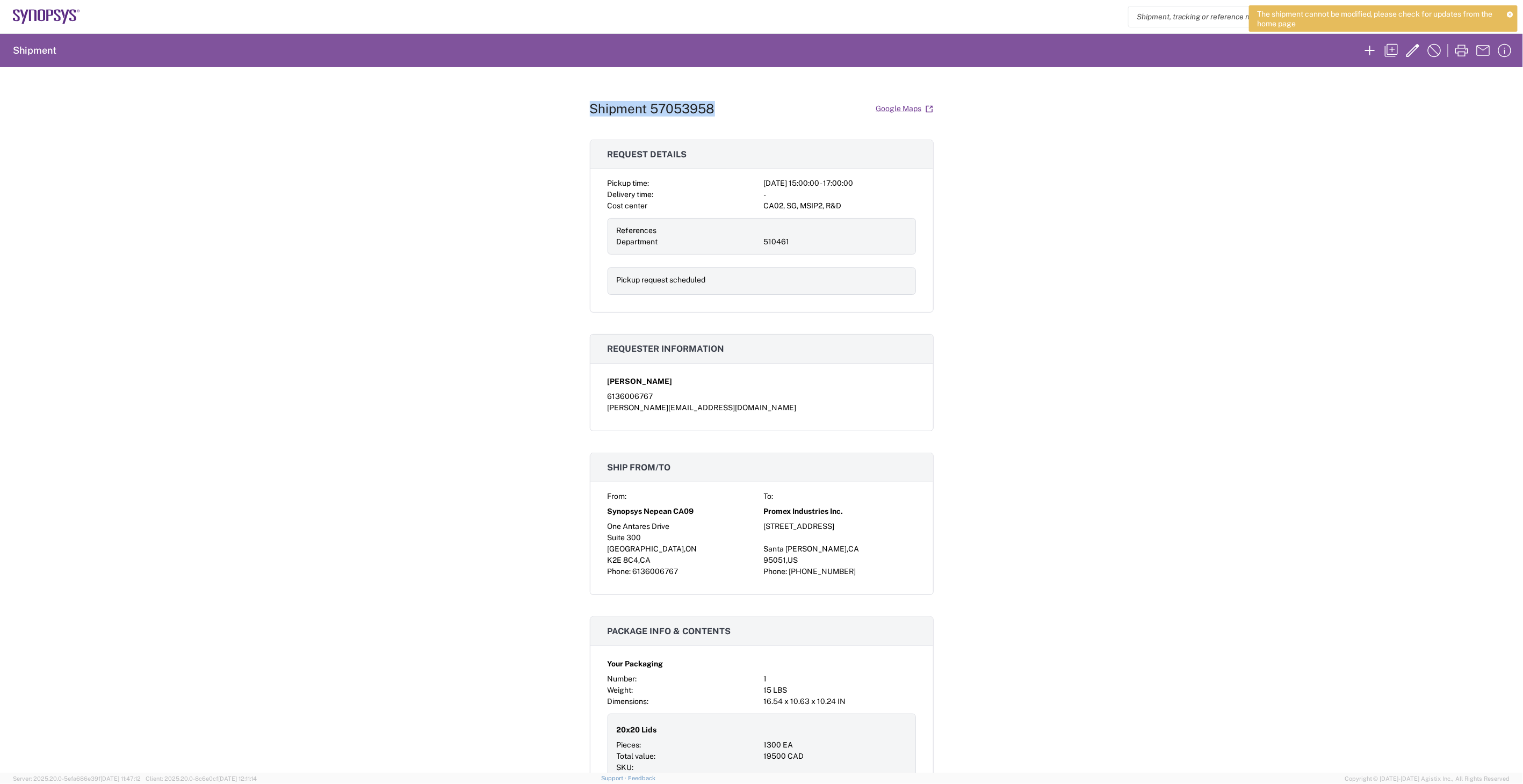
drag, startPoint x: 727, startPoint y: 115, endPoint x: 583, endPoint y: 103, distance: 144.5
click at [583, 103] on div "Shipment 57053958 Google Maps Request details Pickup time: [DATE] 15:00:00 - 17…" at bounding box center [762, 420] width 1523 height 705
drag, startPoint x: 583, startPoint y: 103, endPoint x: 608, endPoint y: 106, distance: 25.2
copy h1 "Shipment 57053958"
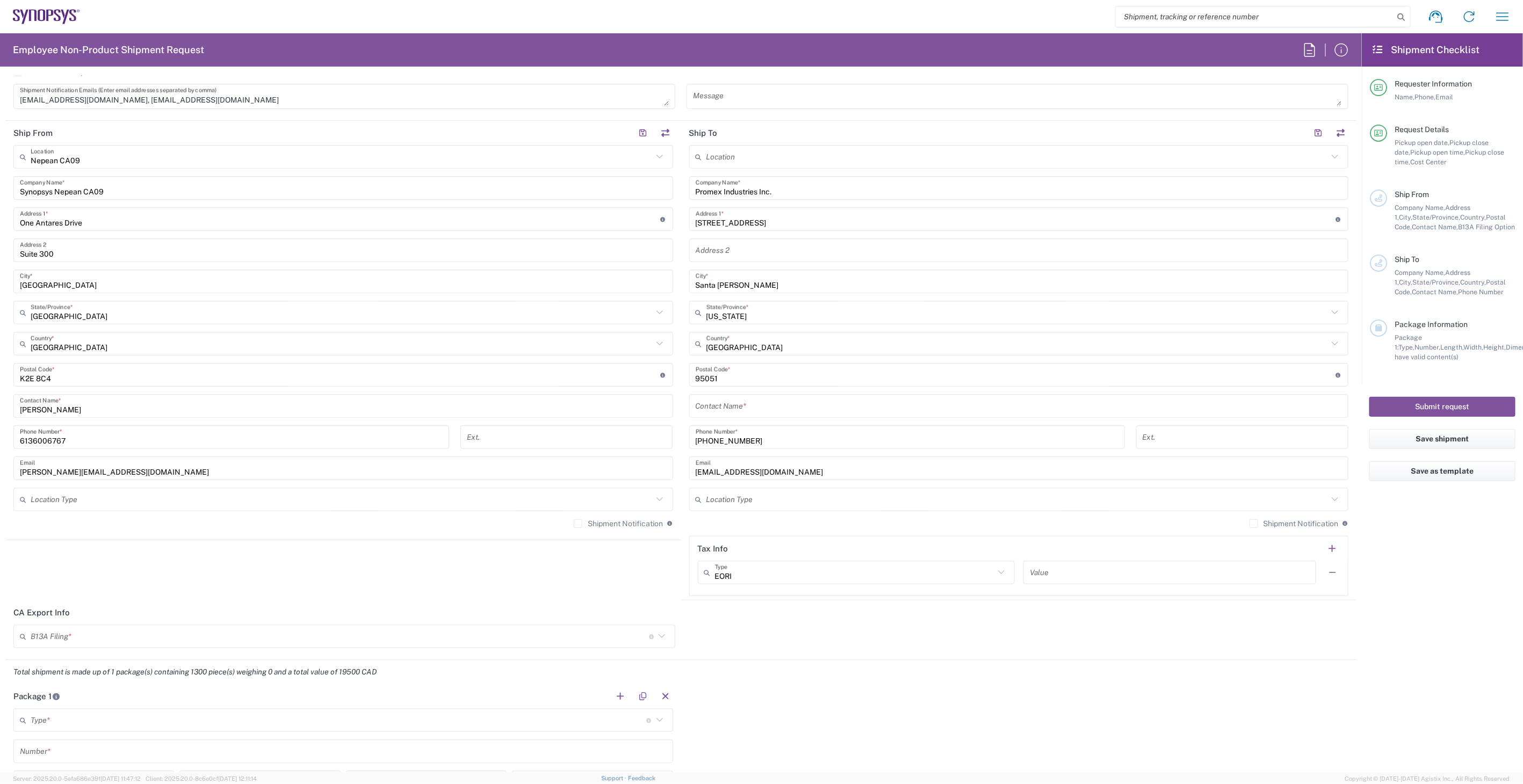
scroll to position [581, 0]
